Goal: Transaction & Acquisition: Obtain resource

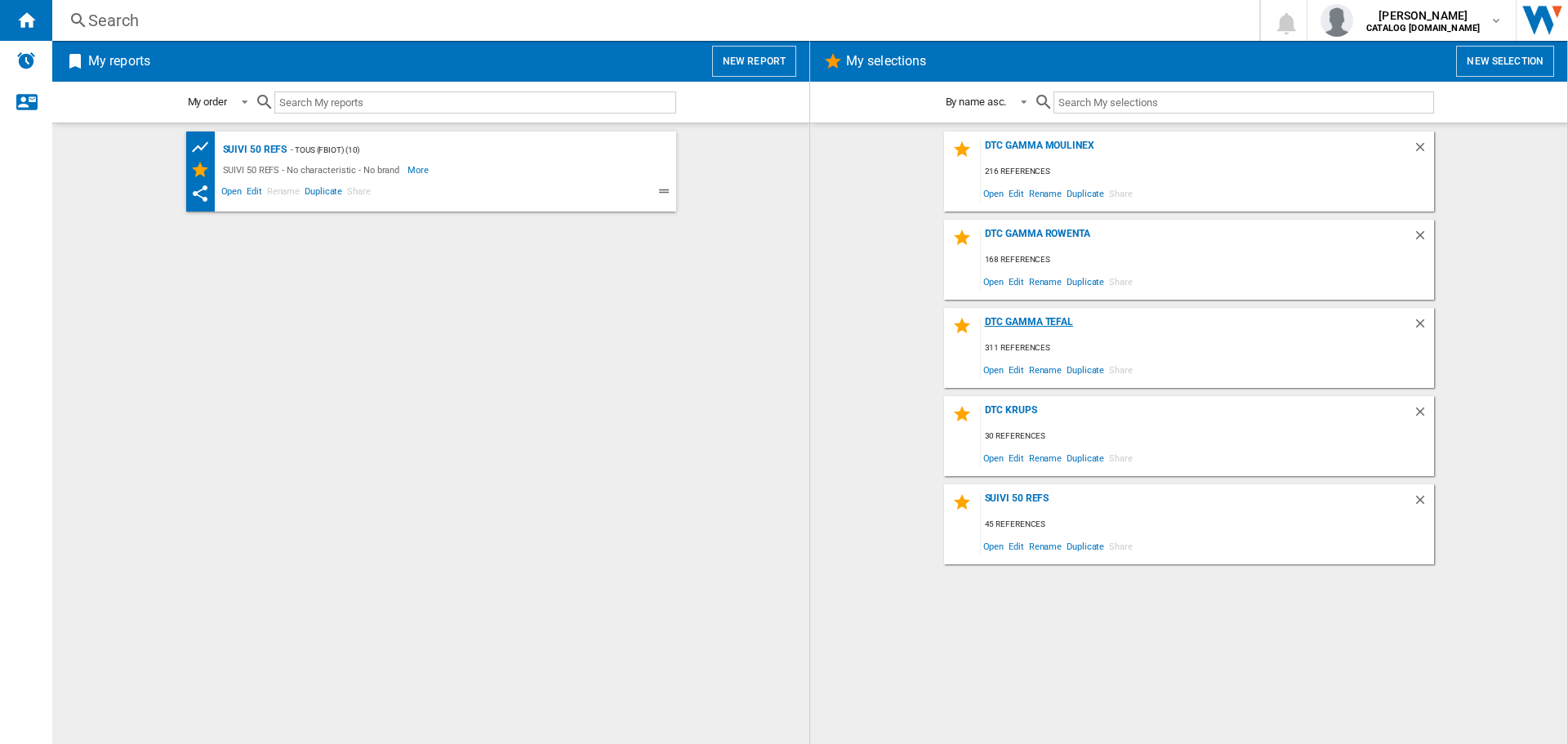
click at [1028, 327] on div "DTC GAMMA TEFAL" at bounding box center [1197, 326] width 432 height 22
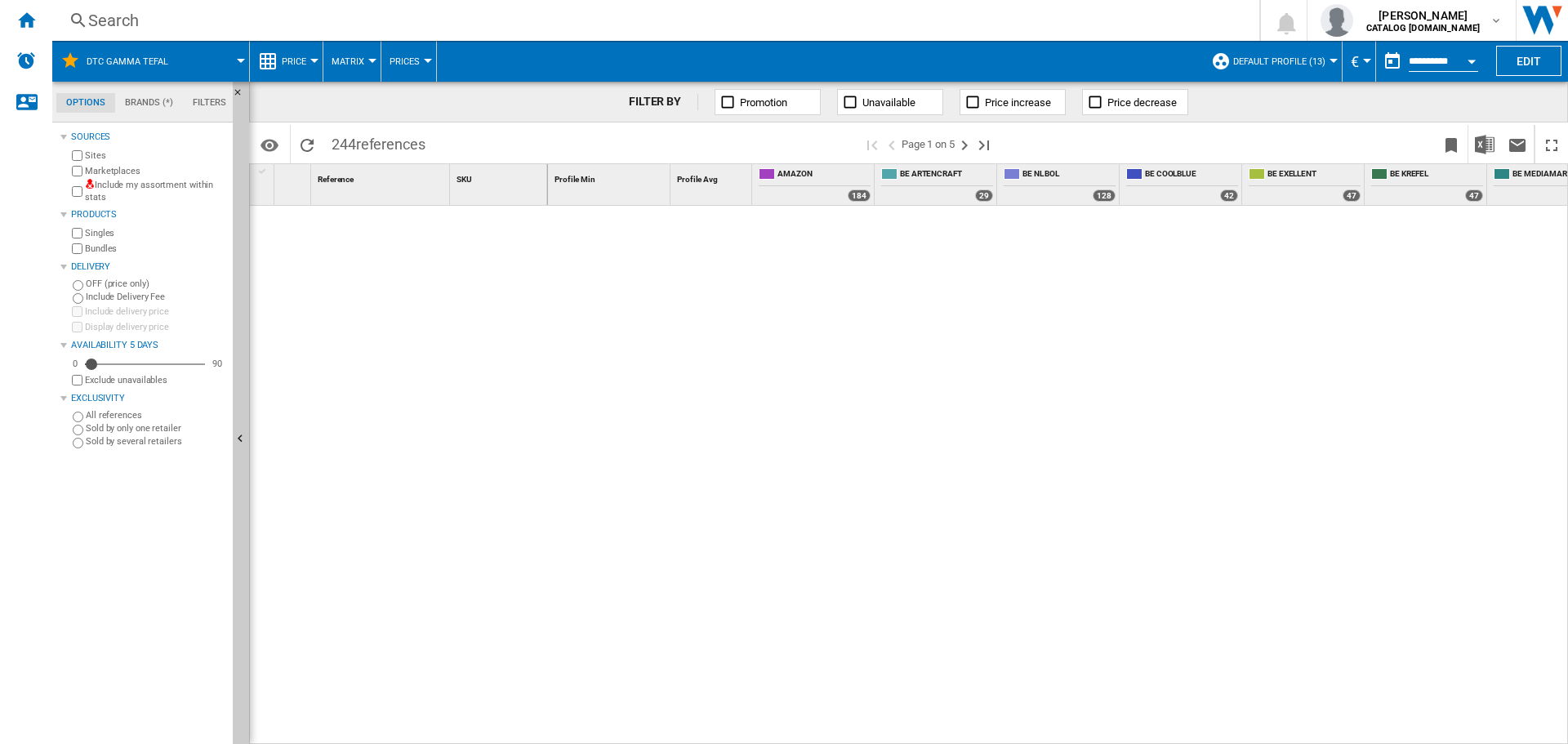
click at [82, 173] on div "Marketplaces" at bounding box center [147, 171] width 157 height 15
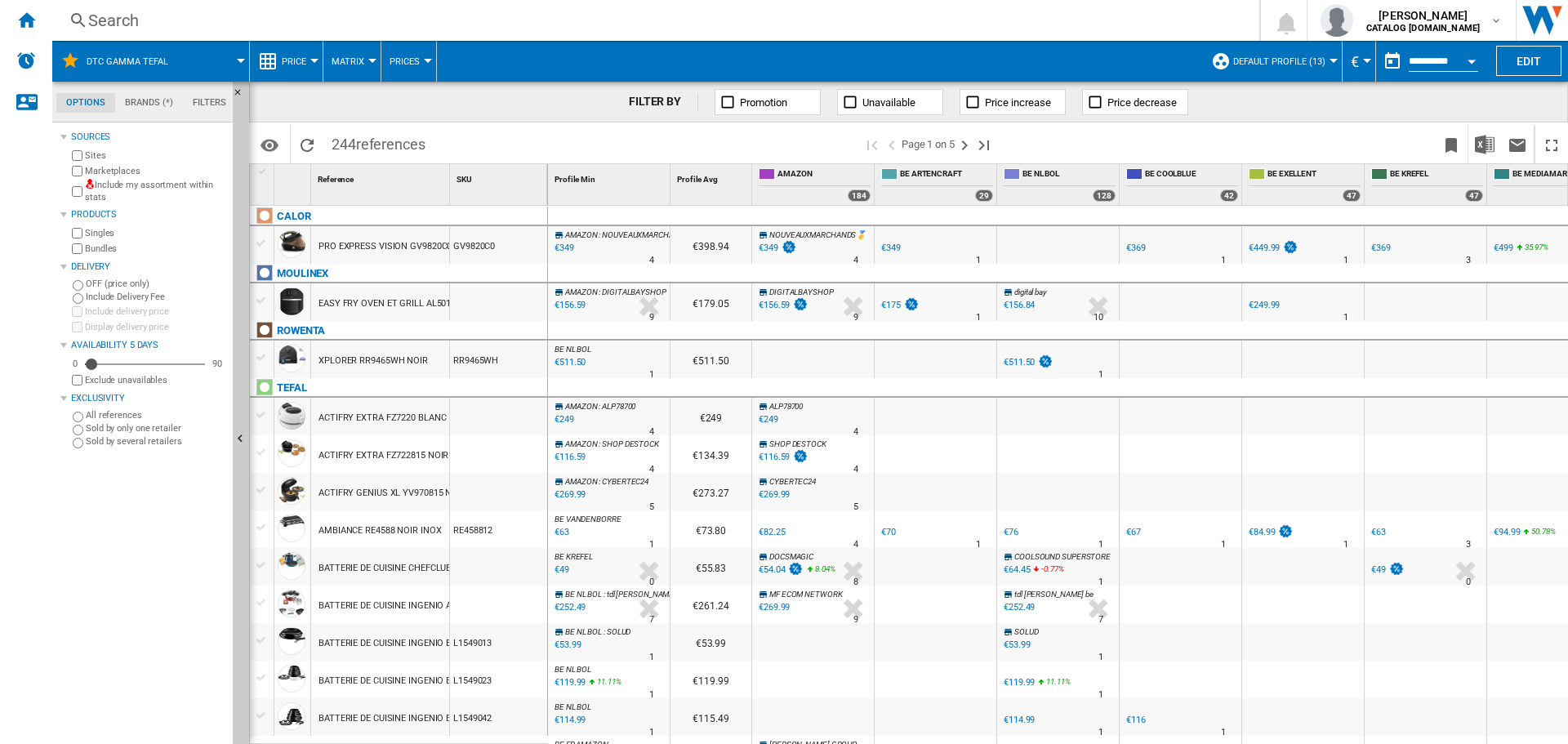
click at [1271, 71] on button "Default profile (13)" at bounding box center [1283, 61] width 100 height 41
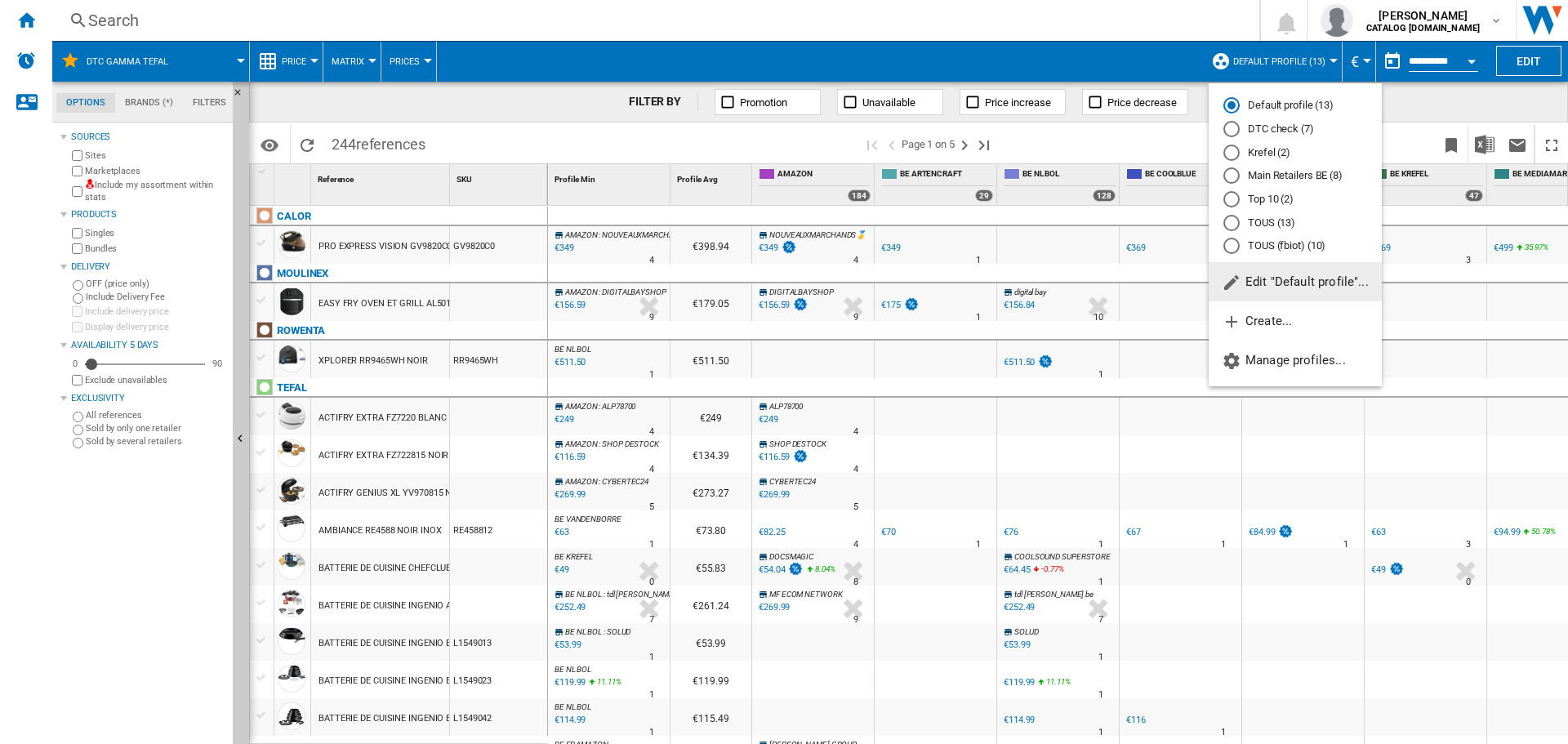
click at [1239, 135] on div "DTC check (7)" at bounding box center [1231, 128] width 16 height 16
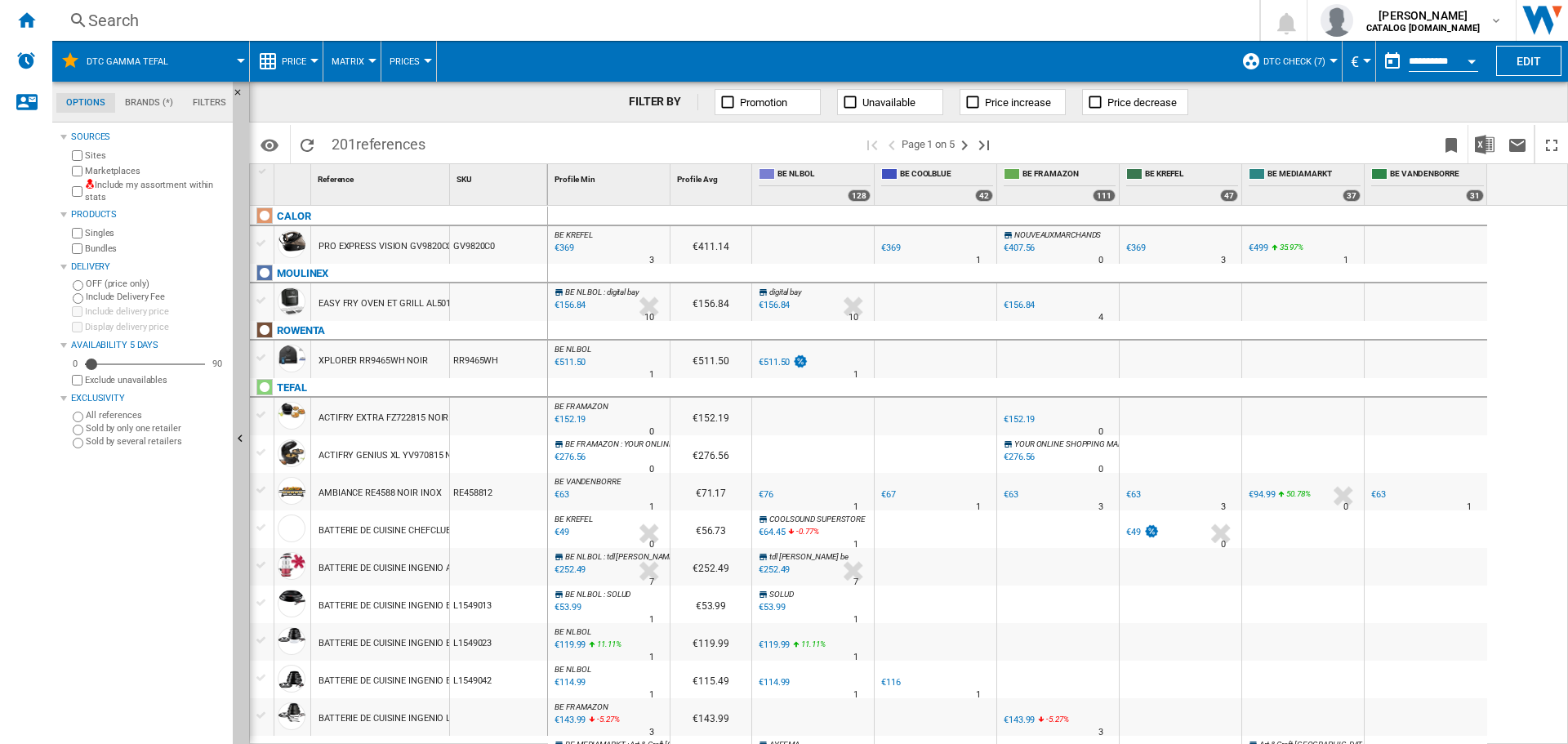
click at [96, 173] on label "Marketplaces" at bounding box center [155, 171] width 141 height 13
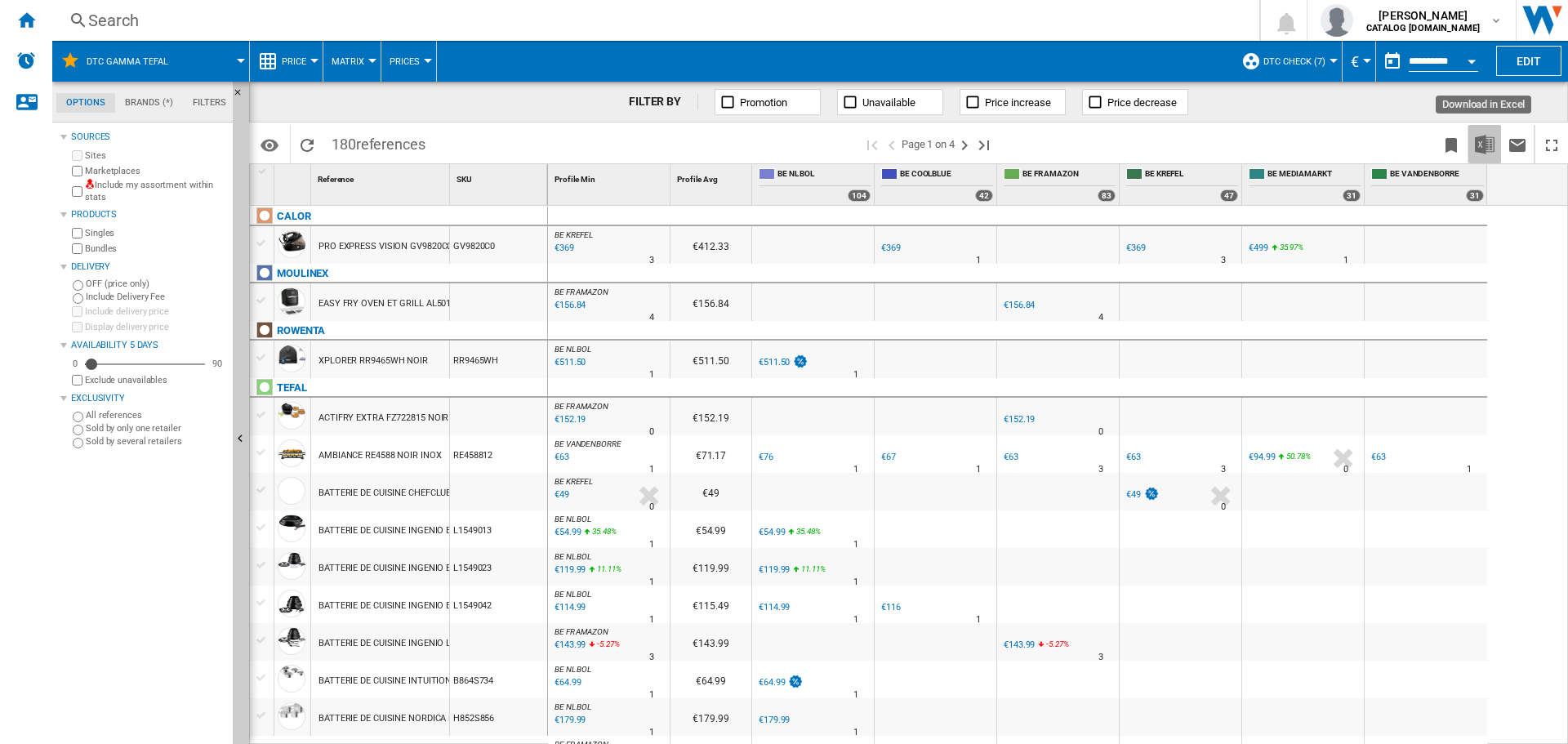
click at [1491, 137] on img "Download in Excel" at bounding box center [1484, 145] width 19 height 19
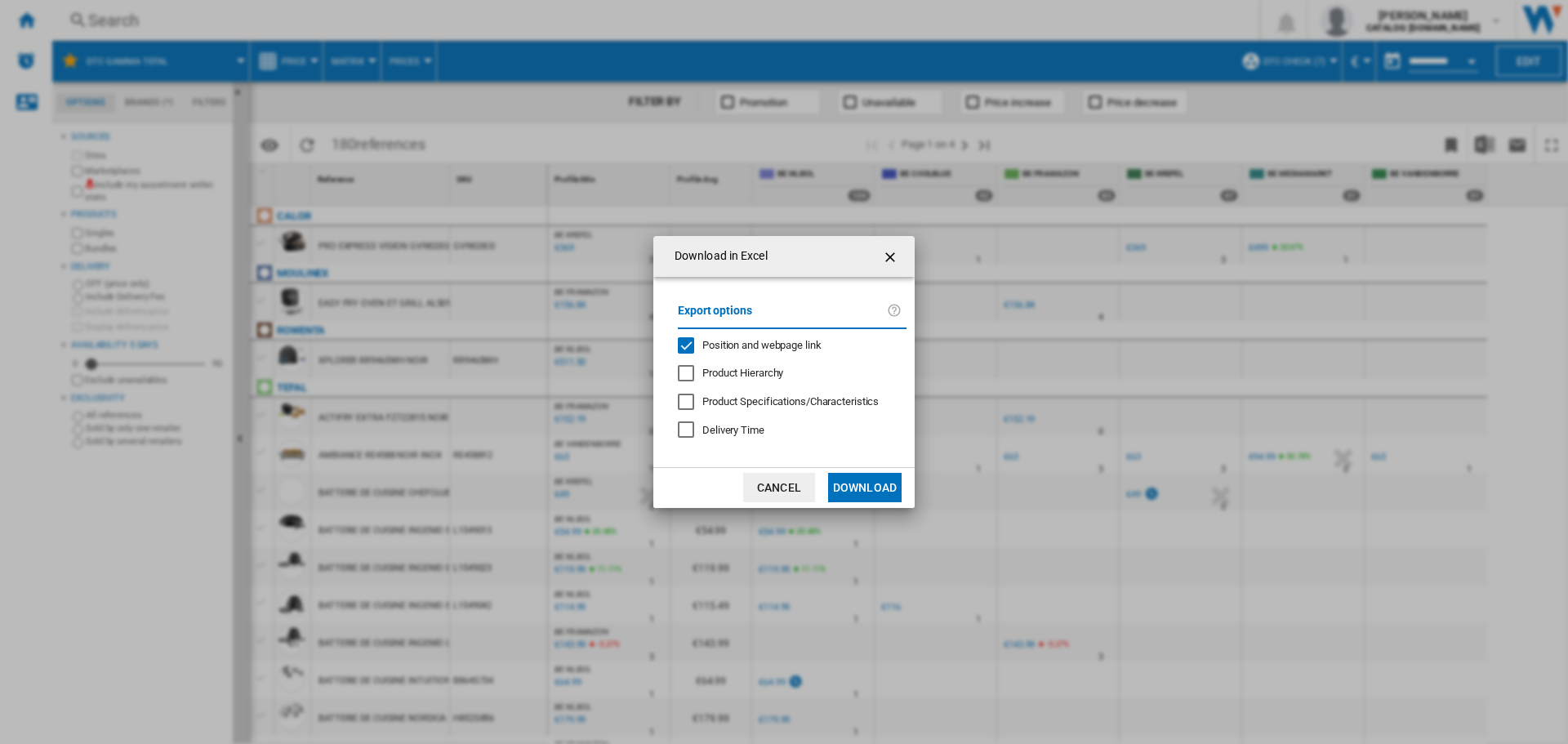
click at [693, 343] on div "Position and webpage link" at bounding box center [685, 344] width 16 height 16
click at [877, 498] on button "Download" at bounding box center [865, 487] width 73 height 29
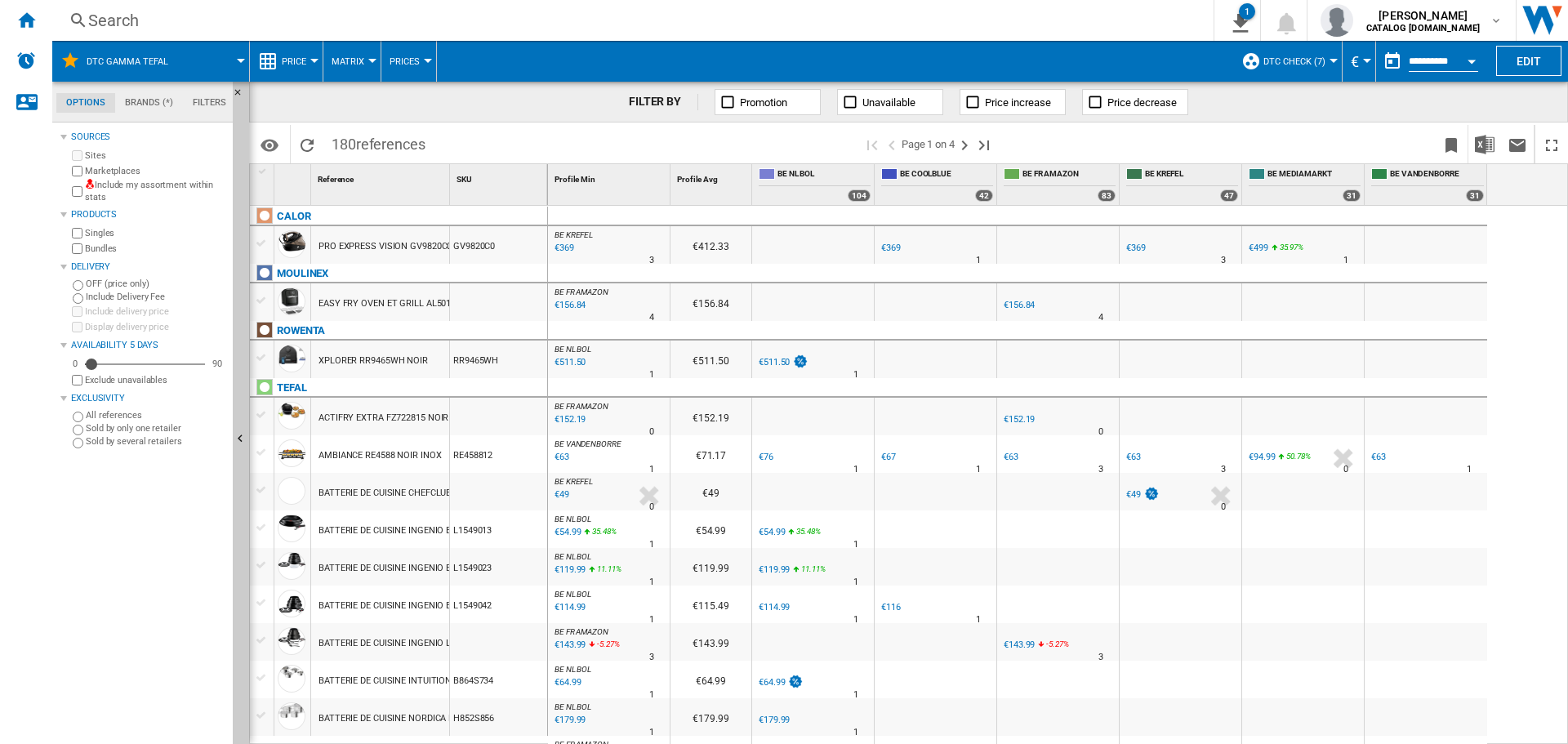
click at [152, 65] on span "DTC GAMMA TEFAL" at bounding box center [127, 61] width 82 height 11
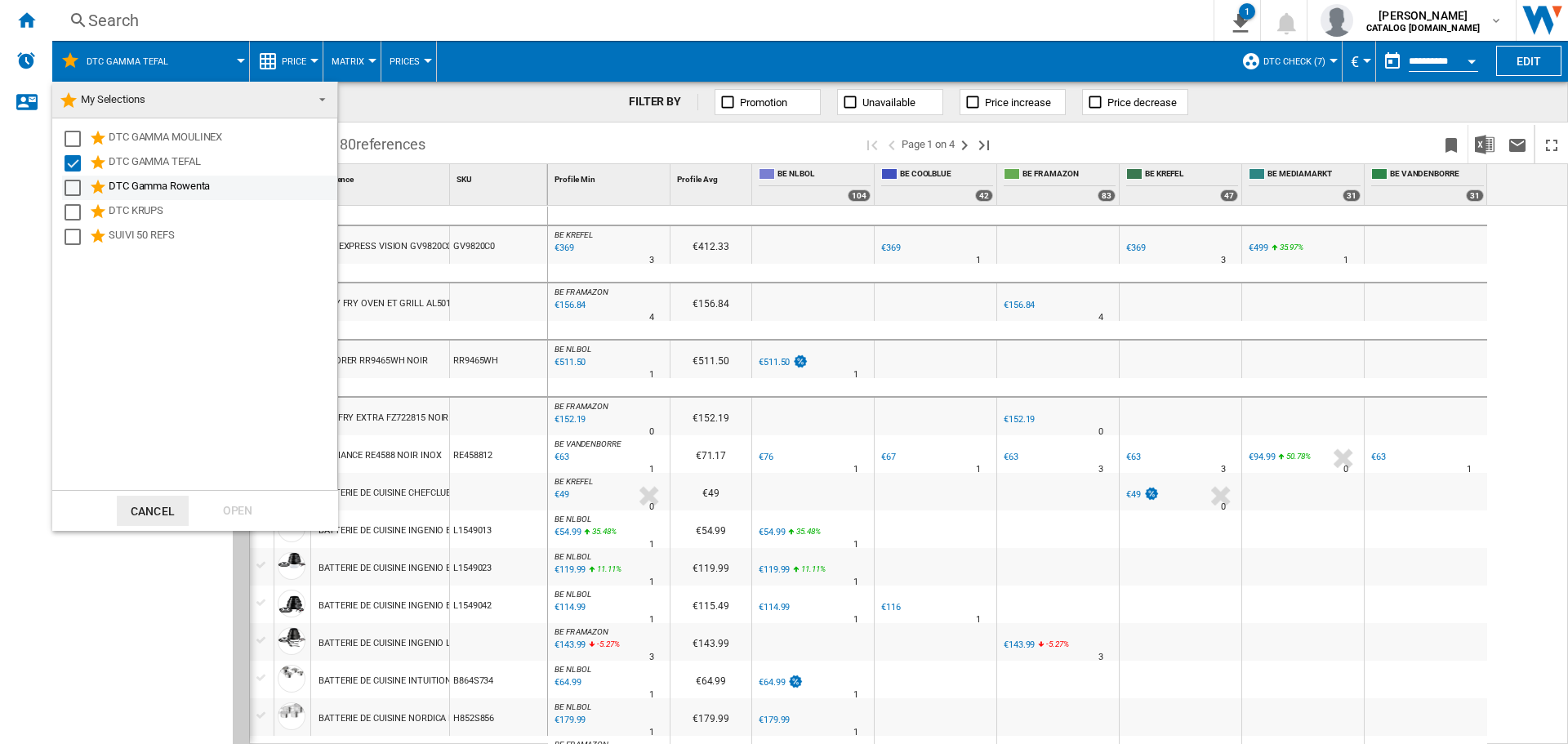
click at [69, 189] on div "Select" at bounding box center [72, 187] width 16 height 16
click at [71, 160] on div "Select" at bounding box center [72, 163] width 16 height 16
click at [247, 510] on div "Open" at bounding box center [237, 510] width 71 height 30
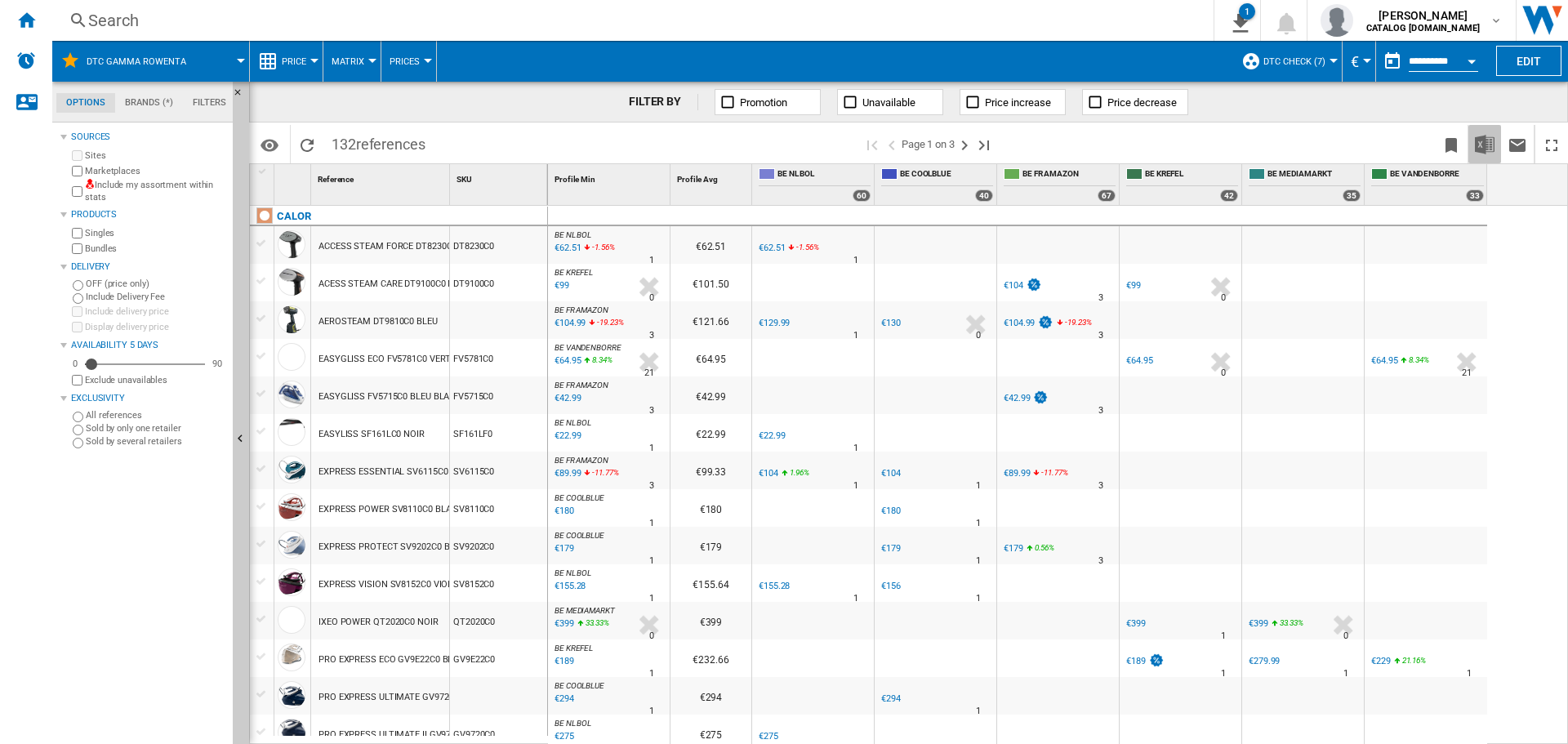
click at [1493, 149] on img "Download in Excel" at bounding box center [1484, 145] width 19 height 19
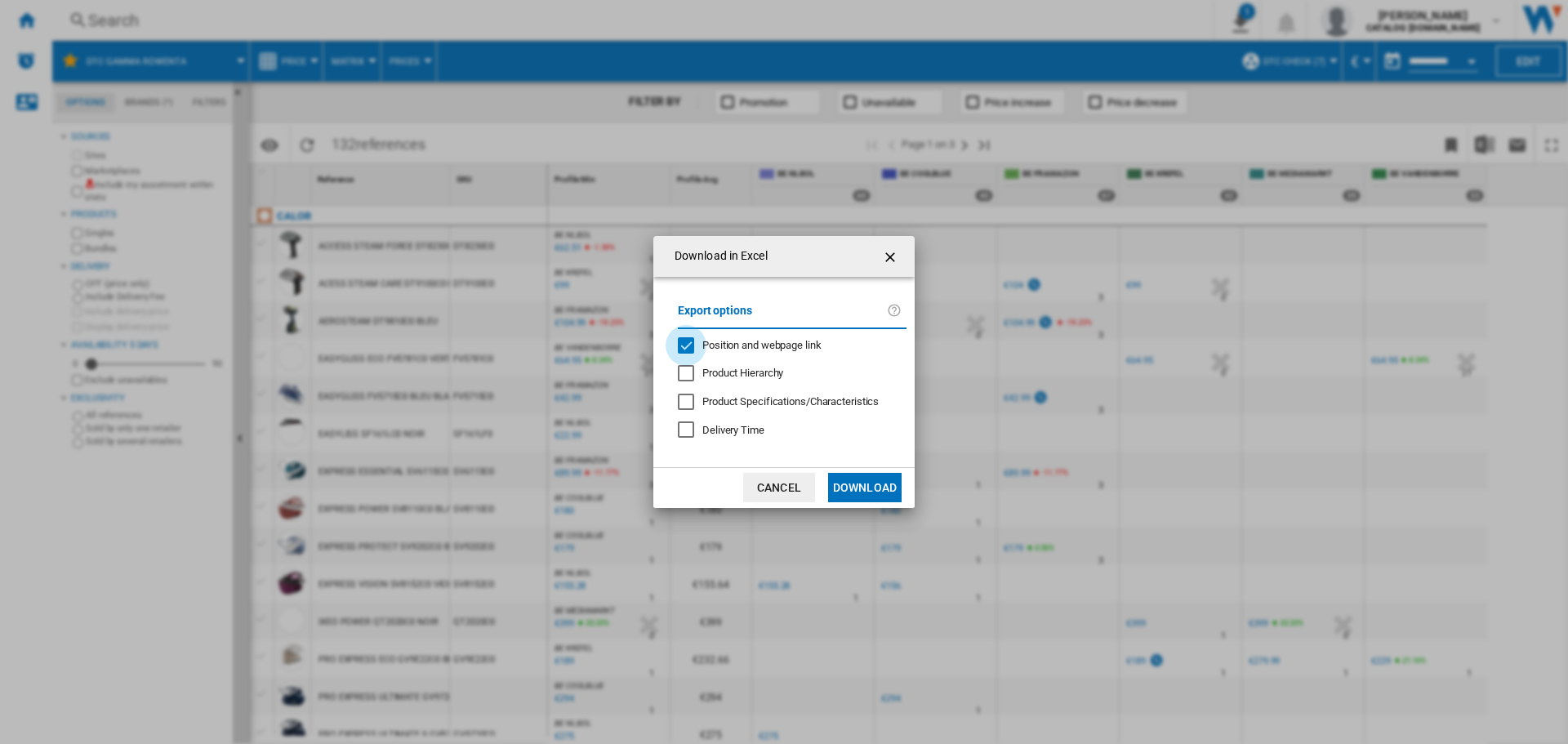
click at [694, 344] on div "Position and webpage link" at bounding box center [685, 344] width 16 height 16
click at [866, 487] on button "Download" at bounding box center [865, 487] width 73 height 29
